Goal: Find specific page/section: Find specific page/section

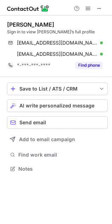
scroll to position [164, 112]
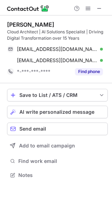
scroll to position [170, 112]
click at [97, 6] on span at bounding box center [99, 9] width 6 height 6
